Goal: Task Accomplishment & Management: Complete application form

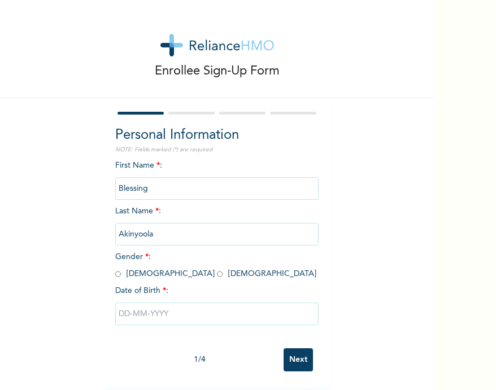
click at [217, 275] on input "radio" at bounding box center [220, 274] width 6 height 11
radio input "true"
click at [133, 313] on input "text" at bounding box center [216, 314] width 203 height 23
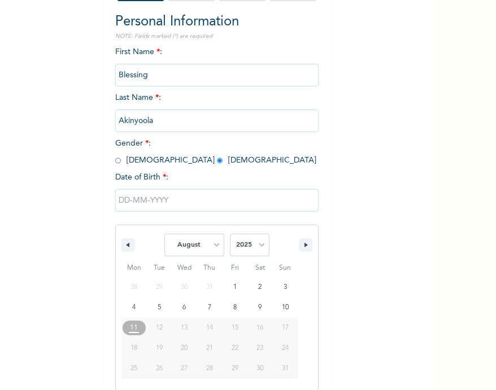
scroll to position [114, 0]
click at [215, 237] on select "January February March April May June July August September October November De…" at bounding box center [194, 244] width 60 height 23
select select "2"
click at [249, 244] on select "2025 2024 2023 2022 2021 2020 2019 2018 2017 2016 2015 2014 2013 2012 2011 2010…" at bounding box center [250, 244] width 40 height 23
select select "1999"
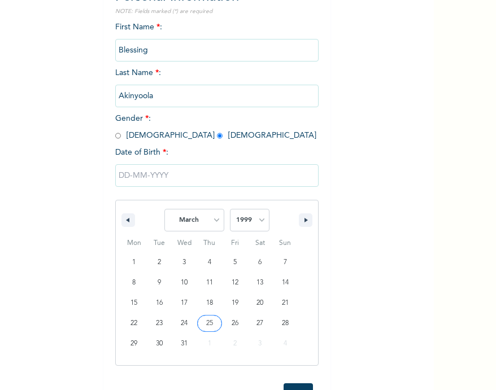
scroll to position [146, 0]
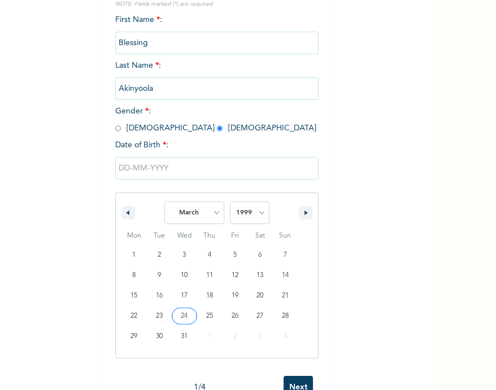
type input "[DATE]"
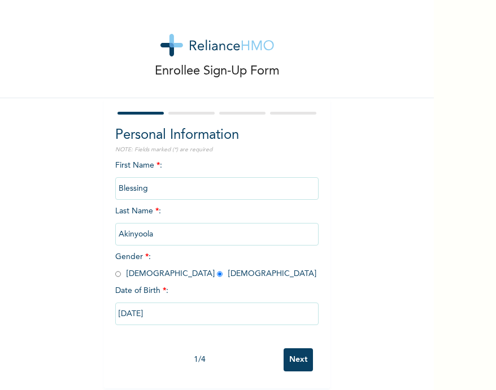
click at [293, 370] on input "Next" at bounding box center [297, 359] width 29 height 23
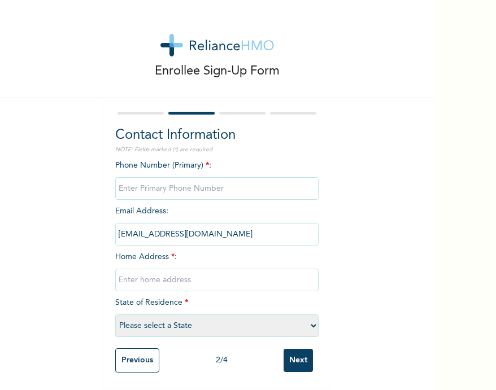
click at [194, 274] on input "text" at bounding box center [216, 280] width 203 height 23
type input "Aiico Mowe Ogun state"
select select "28"
drag, startPoint x: 209, startPoint y: 283, endPoint x: 113, endPoint y: 278, distance: 95.6
click at [113, 278] on div "Contact Information NOTE: Fields marked (*) are required Phone Number (Primary)…" at bounding box center [217, 243] width 226 height 291
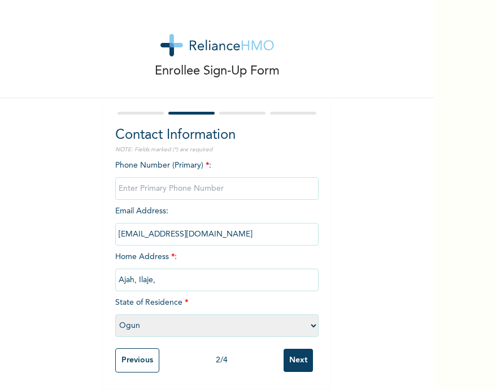
type input "Ajah, Ilaje,"
click at [163, 333] on select "Please select a State [PERSON_NAME] (FCT) [PERSON_NAME] Ibom [GEOGRAPHIC_DATA] …" at bounding box center [216, 325] width 203 height 23
select select "25"
click at [300, 357] on input "Next" at bounding box center [297, 360] width 29 height 23
type input "07014957405"
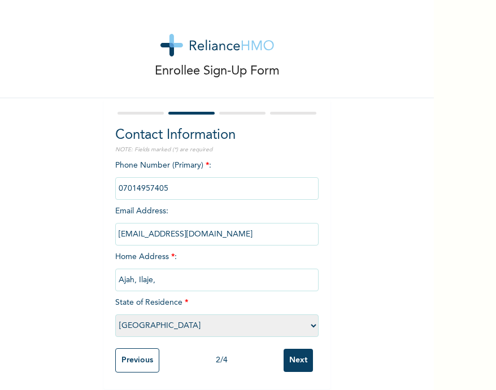
click at [294, 359] on input "Next" at bounding box center [297, 360] width 29 height 23
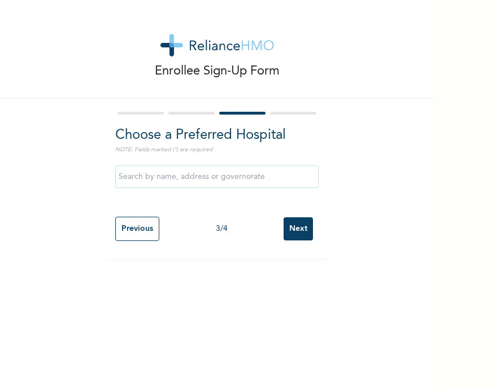
click at [222, 178] on input "text" at bounding box center [216, 176] width 203 height 23
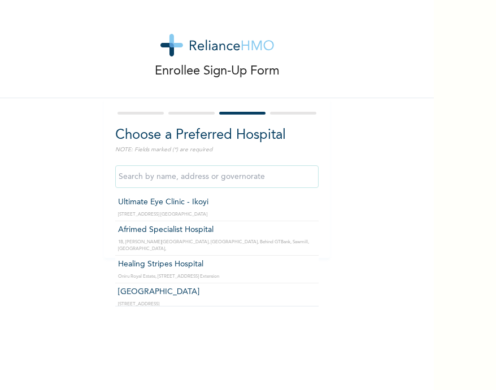
click at [222, 178] on input "text" at bounding box center [216, 176] width 203 height 23
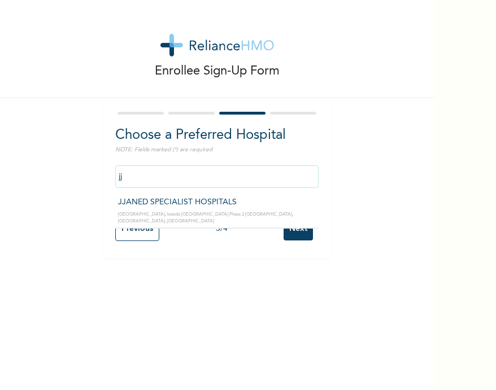
type input "JJANED SPECIALIST HOSPITALS"
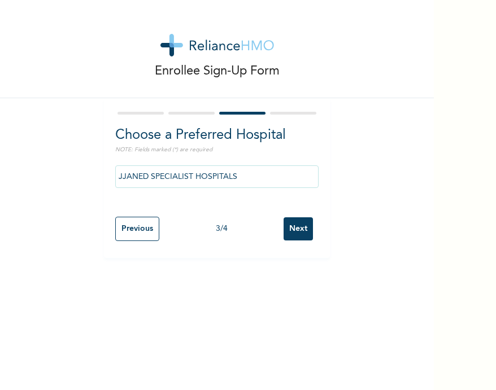
click at [312, 234] on input "Next" at bounding box center [297, 228] width 29 height 23
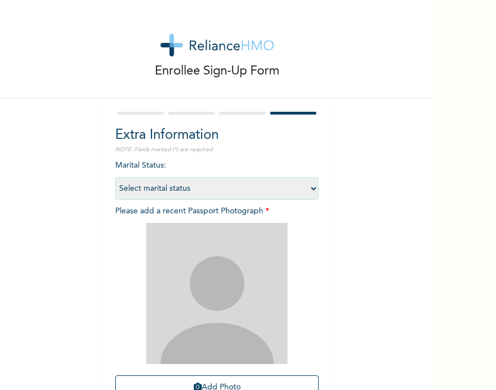
scroll to position [96, 0]
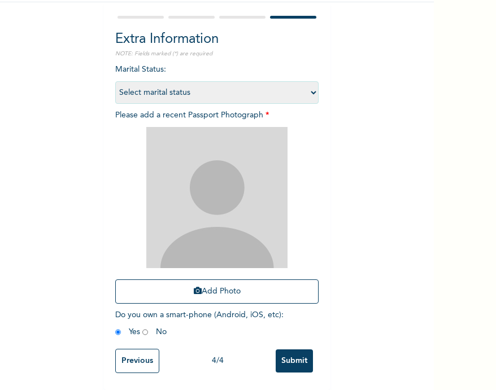
click at [136, 372] on input "Previous" at bounding box center [137, 361] width 44 height 24
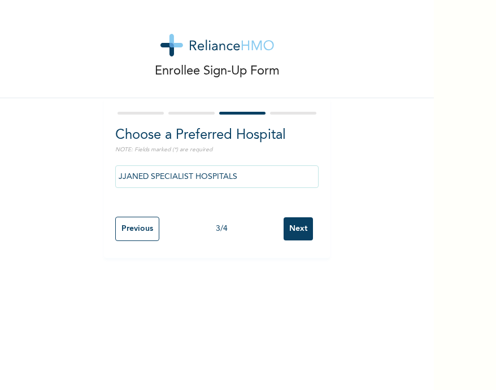
scroll to position [0, 0]
click at [241, 180] on input "JJANED SPECIALIST HOSPITALS" at bounding box center [216, 176] width 203 height 23
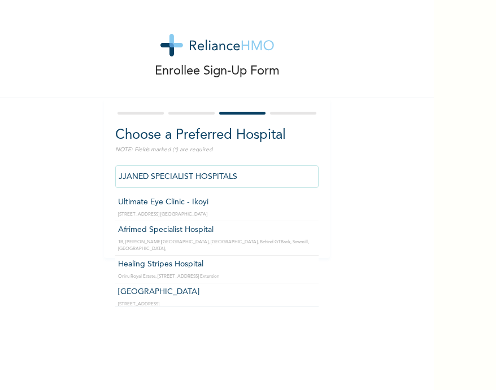
click at [241, 180] on input "JJANED SPECIALIST HOSPITALS" at bounding box center [216, 176] width 203 height 23
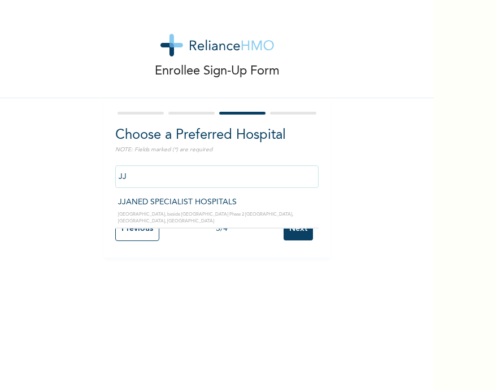
type input "J"
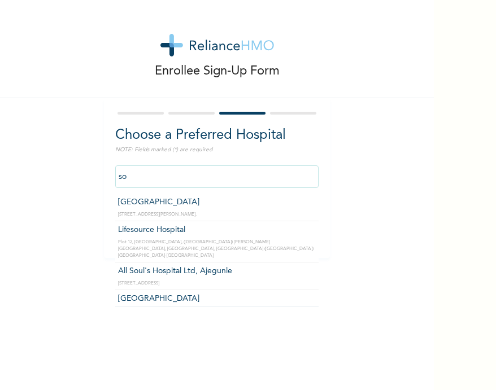
type input "s"
